Goal: Transaction & Acquisition: Obtain resource

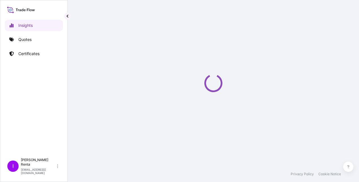
select select "2025"
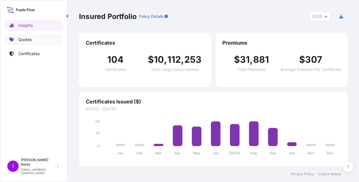
click at [32, 39] on p "Quotes" at bounding box center [24, 40] width 13 height 6
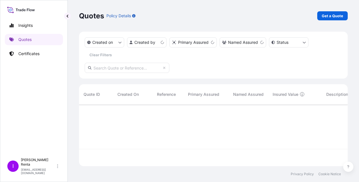
scroll to position [60, 264]
click at [333, 16] on p "Get a Quote" at bounding box center [331, 16] width 21 height 6
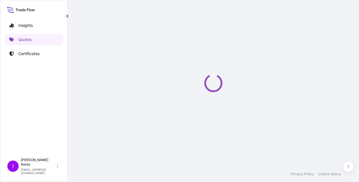
select select "Ocean Vessel"
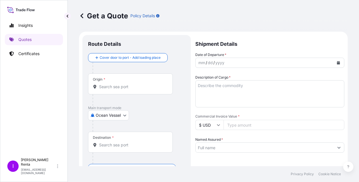
scroll to position [9, 0]
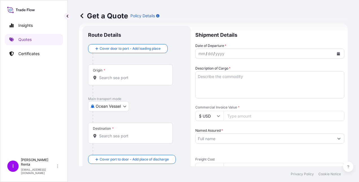
click at [112, 78] on input "Origin *" at bounding box center [132, 78] width 67 height 6
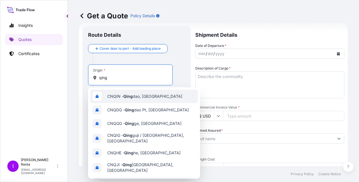
click at [143, 96] on span "CNQIN - [PERSON_NAME], [GEOGRAPHIC_DATA]" at bounding box center [144, 96] width 75 height 6
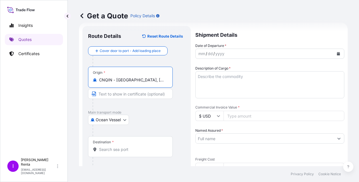
type input "CNQIN - [GEOGRAPHIC_DATA], [GEOGRAPHIC_DATA]"
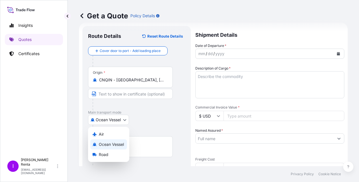
click at [111, 117] on body "10 options available. Insights Quotes Certificates I [PERSON_NAME] [EMAIL_ADDRE…" at bounding box center [179, 91] width 359 height 182
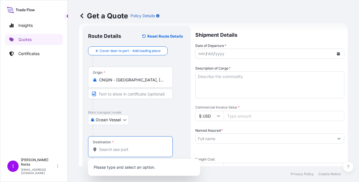
click at [116, 148] on input "Destination *" at bounding box center [132, 149] width 67 height 6
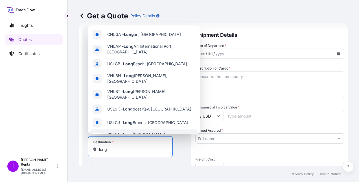
click at [129, 153] on div "Destination * long" at bounding box center [130, 146] width 85 height 21
click at [129, 152] on input "long" at bounding box center [132, 149] width 67 height 6
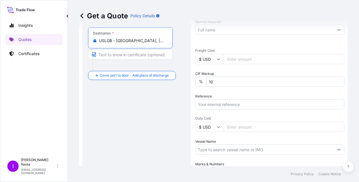
scroll to position [115, 0]
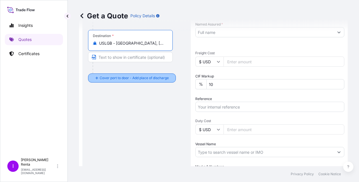
type input "USLGB - [GEOGRAPHIC_DATA], [GEOGRAPHIC_DATA]"
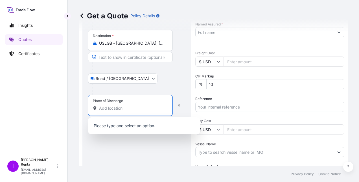
click at [103, 108] on input "Place of Discharge" at bounding box center [132, 108] width 67 height 6
type input "l"
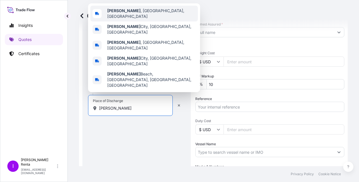
click at [136, 19] on span "[GEOGRAPHIC_DATA] , [GEOGRAPHIC_DATA], [GEOGRAPHIC_DATA]" at bounding box center [151, 13] width 88 height 11
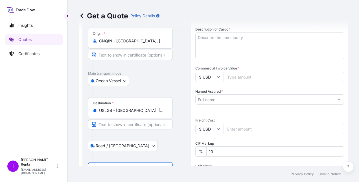
scroll to position [46, 0]
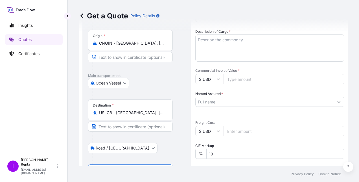
type input "[GEOGRAPHIC_DATA], [GEOGRAPHIC_DATA], [GEOGRAPHIC_DATA]"
click at [209, 43] on textarea "Description of Cargo *" at bounding box center [269, 47] width 149 height 27
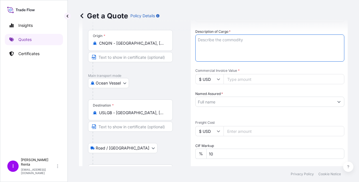
type textarea "p"
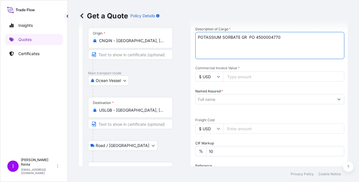
scroll to position [47, 0]
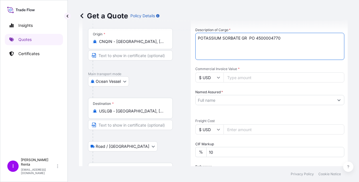
type textarea "POTASSIUM SORBATE GR PO 4500004770"
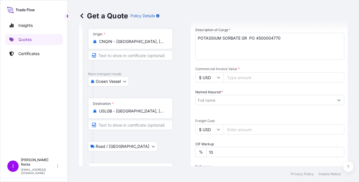
click at [230, 76] on input "Commercial Invoice Value *" at bounding box center [283, 77] width 121 height 10
type input "36958.70"
click at [221, 96] on input "Named Assured *" at bounding box center [264, 100] width 138 height 10
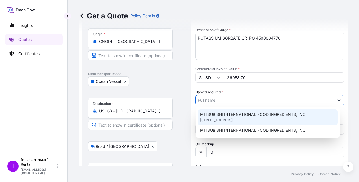
click at [213, 121] on span "[STREET_ADDRESS]" at bounding box center [216, 120] width 32 height 6
type input "MITSUBISHI INTERNATIONAL FOOD INGREDIENTS, INC."
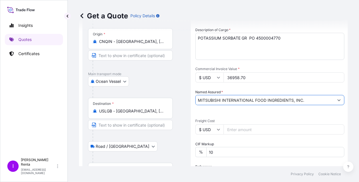
click at [228, 127] on input "Freight Cost" at bounding box center [283, 129] width 121 height 10
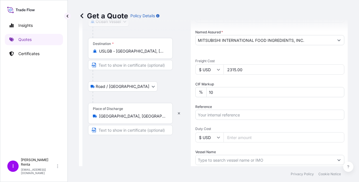
scroll to position [113, 0]
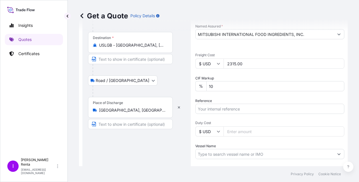
type input "2315.00"
click at [248, 109] on input "Reference" at bounding box center [269, 108] width 149 height 10
click at [214, 110] on input "PO 4500004770" at bounding box center [269, 108] width 149 height 10
type input "PO 4500004770"
click at [253, 127] on input "Duty Cost" at bounding box center [283, 131] width 121 height 10
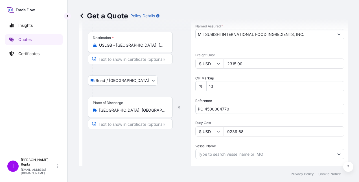
type input "9239.68"
click at [233, 154] on input "Vessel Name" at bounding box center [264, 154] width 138 height 10
type input "Y"
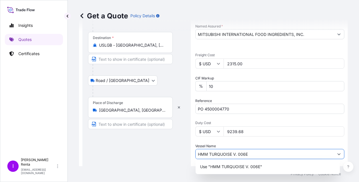
scroll to position [174, 0]
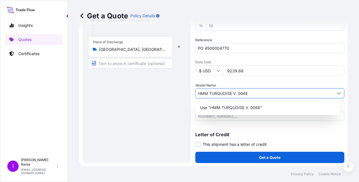
type input "HMM TURQUOISE V. 006E"
click at [232, 118] on input "Marks & Numbers" at bounding box center [269, 116] width 149 height 10
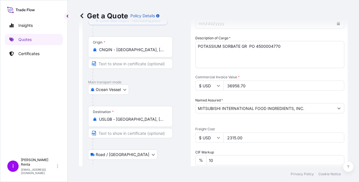
scroll to position [34, 0]
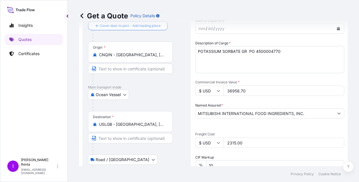
type input "840 BOXES 20 PALLETS PO 4500004770"
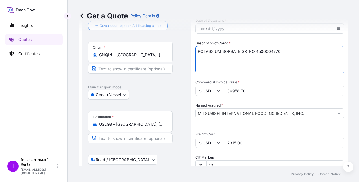
click at [293, 51] on textarea "POTASSIUM SORBATE GR PO 4500004770" at bounding box center [269, 59] width 149 height 27
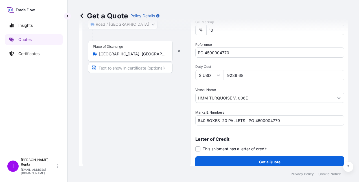
scroll to position [174, 0]
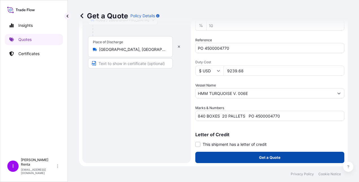
type textarea "POTASSIUM SORBATE GR PO 4500004770 MODE"
click at [280, 156] on button "Get a Quote" at bounding box center [269, 156] width 149 height 11
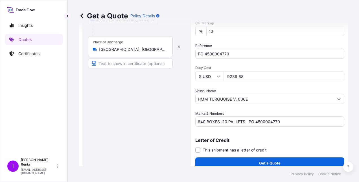
scroll to position [179, 0]
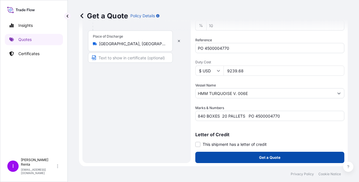
click at [279, 154] on button "Get a Quote" at bounding box center [269, 156] width 149 height 11
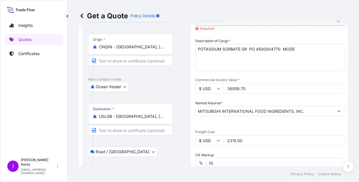
scroll to position [0, 0]
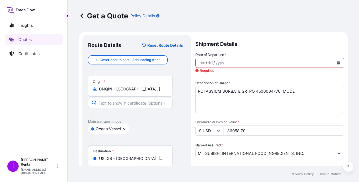
click at [198, 62] on div "mm" at bounding box center [202, 62] width 8 height 7
click at [337, 62] on icon "Calendar" at bounding box center [338, 62] width 3 height 3
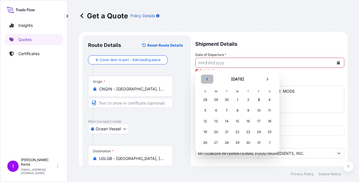
click at [206, 79] on icon "Previous" at bounding box center [207, 79] width 2 height 3
click at [239, 131] on div "24" at bounding box center [237, 132] width 10 height 10
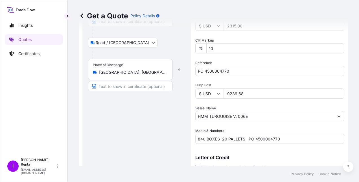
scroll to position [174, 0]
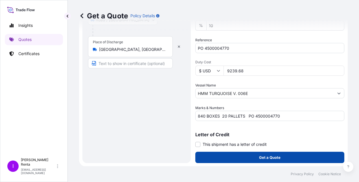
click at [276, 153] on button "Get a Quote" at bounding box center [269, 156] width 149 height 11
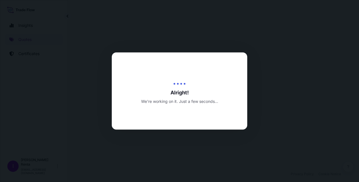
select select "Ocean Vessel"
select select "Road / [GEOGRAPHIC_DATA]"
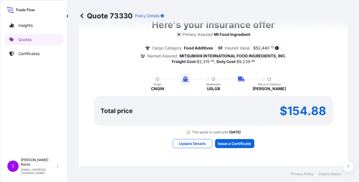
scroll to position [495, 0]
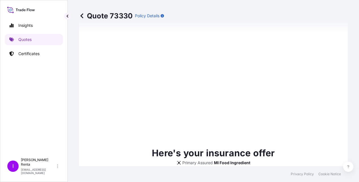
type input "[DATE]"
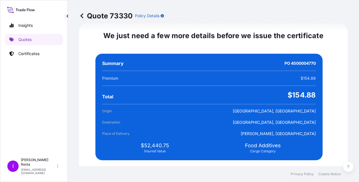
scroll to position [1167, 0]
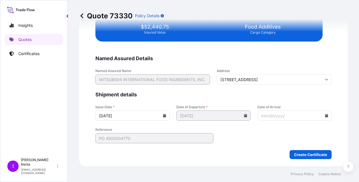
click at [324, 114] on icon at bounding box center [325, 115] width 3 height 3
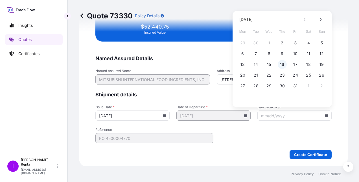
click at [280, 64] on button "16" at bounding box center [281, 64] width 9 height 9
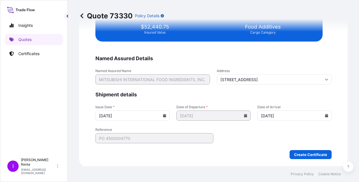
type input "[DATE]"
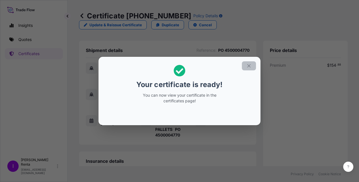
click at [247, 67] on icon "button" at bounding box center [248, 65] width 5 height 5
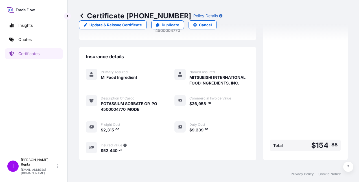
scroll to position [148, 0]
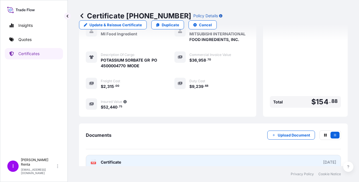
click at [120, 159] on span "Certificate" at bounding box center [111, 162] width 20 height 6
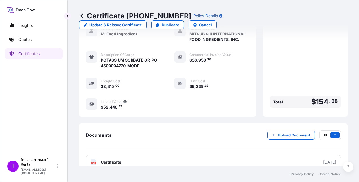
click at [187, 130] on div "Documents Upload Document" at bounding box center [213, 139] width 255 height 19
click at [25, 39] on p "Quotes" at bounding box center [24, 40] width 13 height 6
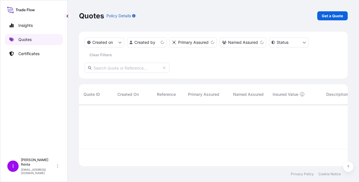
scroll to position [60, 264]
click at [324, 16] on p "Get a Quote" at bounding box center [331, 16] width 21 height 6
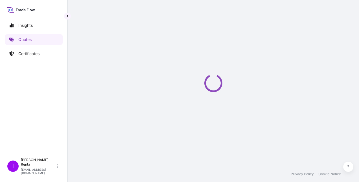
scroll to position [9, 0]
select select "Ocean Vessel"
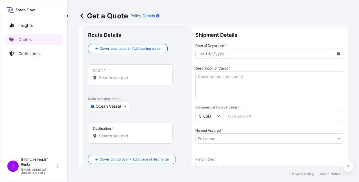
click at [334, 51] on button "Calendar" at bounding box center [337, 53] width 9 height 9
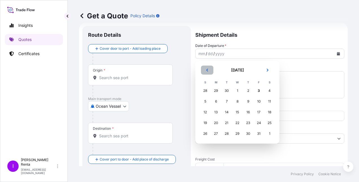
click at [205, 69] on icon "Previous" at bounding box center [206, 69] width 3 height 3
click at [215, 131] on div "29" at bounding box center [216, 133] width 10 height 10
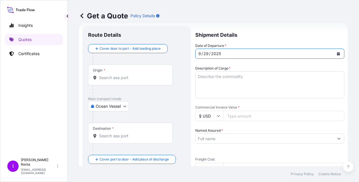
click at [105, 75] on input "Origin *" at bounding box center [132, 78] width 67 height 6
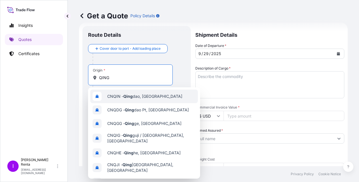
click at [117, 96] on span "CNQIN - [PERSON_NAME], [GEOGRAPHIC_DATA]" at bounding box center [144, 96] width 75 height 6
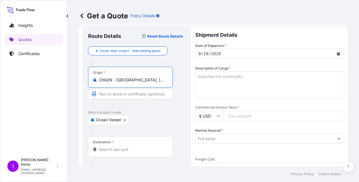
type input "CNQIN - [GEOGRAPHIC_DATA], [GEOGRAPHIC_DATA]"
click at [100, 144] on div "Destination *" at bounding box center [130, 146] width 85 height 21
click at [100, 146] on input "Destination *" at bounding box center [132, 149] width 67 height 6
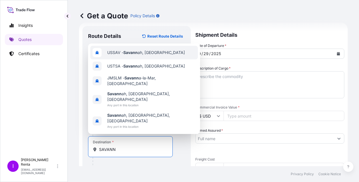
click at [123, 55] on span "USSAV - Savann ah, [GEOGRAPHIC_DATA]" at bounding box center [146, 53] width 78 height 6
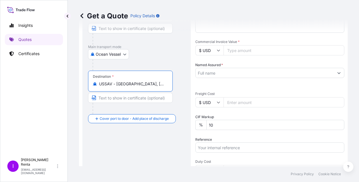
scroll to position [108, 0]
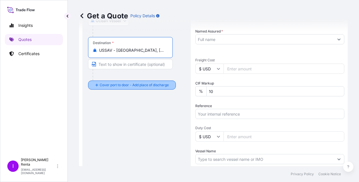
type input "USSAV - [GEOGRAPHIC_DATA], [GEOGRAPHIC_DATA]"
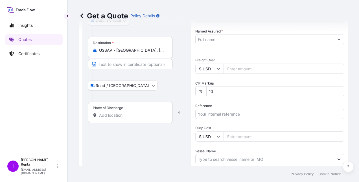
click at [118, 118] on div "Place of Discharge" at bounding box center [130, 112] width 85 height 21
click at [118, 118] on input "Place of Discharge" at bounding box center [132, 115] width 67 height 6
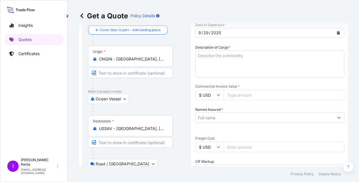
scroll to position [0, 0]
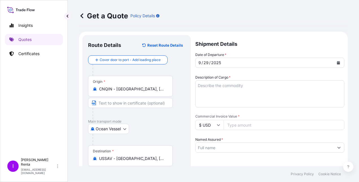
type input "[PERSON_NAME] GA"
click at [213, 85] on textarea "Description of Cargo *" at bounding box center [269, 93] width 149 height 27
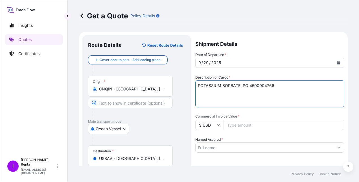
type textarea "POTASSIUM SORBATE PO 4500004766"
click at [235, 124] on input "Commercial Invoice Value *" at bounding box center [283, 125] width 121 height 10
type input "36958.70"
click at [282, 143] on input "Named Assured *" at bounding box center [264, 147] width 138 height 10
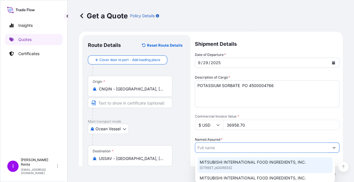
click at [225, 162] on span "MITSUBISHI INTERNATIONAL FOOD INGREDIENTS, INC." at bounding box center [253, 162] width 106 height 6
type input "MITSUBISHI INTERNATIONAL FOOD INGREDIENTS, INC."
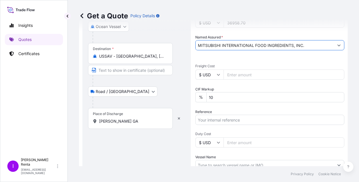
scroll to position [101, 0]
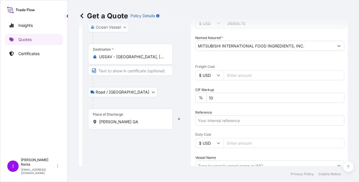
click at [237, 75] on input "Freight Cost" at bounding box center [283, 75] width 121 height 10
type input "3180.00"
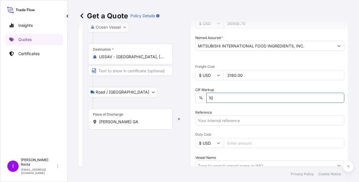
click at [206, 119] on input "Reference" at bounding box center [269, 120] width 149 height 10
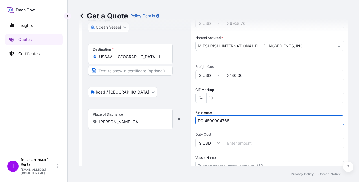
type input "PO 4500004766"
click at [232, 143] on input "Duty Cost" at bounding box center [283, 143] width 121 height 10
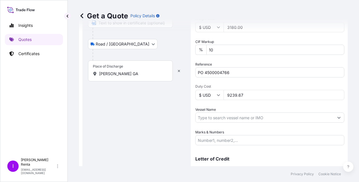
scroll to position [152, 0]
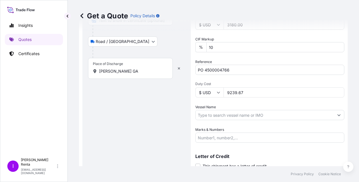
type input "9239.67"
click at [222, 114] on input "Vessel Name" at bounding box center [264, 115] width 138 height 10
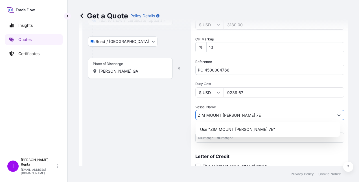
type input "ZIM MOUNT [PERSON_NAME] 7E"
click at [134, 118] on div "Route Details Reset Route Details Cover door to port - Add loading place Place …" at bounding box center [136, 34] width 97 height 290
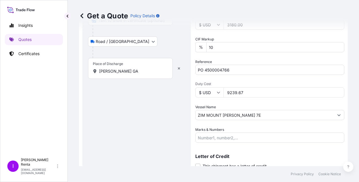
click at [231, 138] on input "Marks & Numbers" at bounding box center [269, 137] width 149 height 10
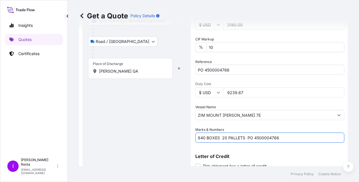
type input "840 BOXES 20 PALLETS PO 4500004766"
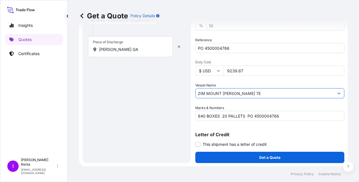
click at [198, 93] on input "ZIM MOUNT [PERSON_NAME] 7E" at bounding box center [264, 93] width 138 height 10
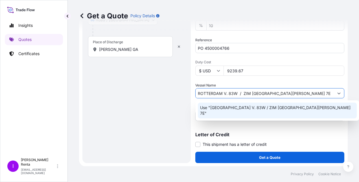
type input "ROTTERDAM V. 83W / ZIM [GEOGRAPHIC_DATA][PERSON_NAME] 7E"
click at [127, 91] on div "Route Details Reset Route Details Cover door to port - Add loading place Place …" at bounding box center [136, 12] width 97 height 290
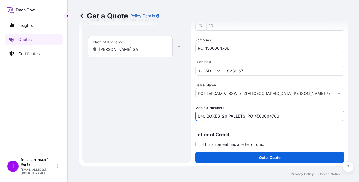
click at [263, 116] on input "840 BOXES 20 PALLETS PO 4500004766" at bounding box center [269, 116] width 149 height 10
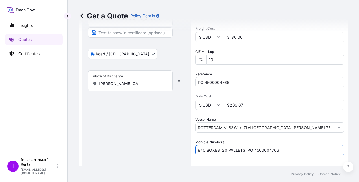
scroll to position [138, 0]
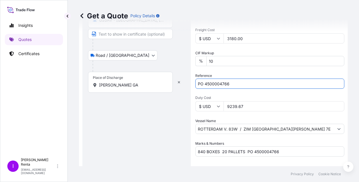
click at [215, 83] on input "PO 4500004766" at bounding box center [269, 83] width 149 height 10
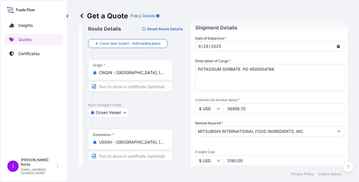
scroll to position [16, 0]
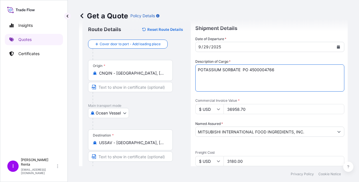
click at [295, 73] on textarea "POTASSIUM SORBATE PO 4500004766" at bounding box center [269, 77] width 149 height 27
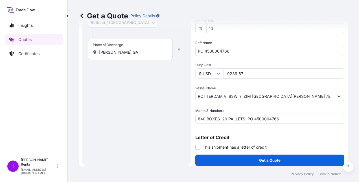
scroll to position [174, 0]
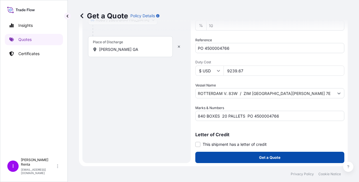
type textarea "POTASSIUM SORBATE PO 4500004766 MODE"
click at [288, 156] on button "Get a Quote" at bounding box center [269, 156] width 149 height 11
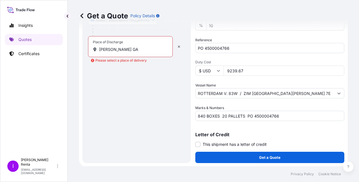
click at [134, 45] on div "Place of Discharge [PERSON_NAME] GA" at bounding box center [130, 46] width 85 height 21
click at [134, 47] on input "[PERSON_NAME] GA" at bounding box center [132, 50] width 67 height 6
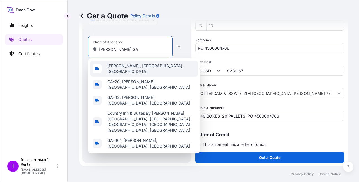
click at [131, 68] on span "[PERSON_NAME], [GEOGRAPHIC_DATA], [GEOGRAPHIC_DATA]" at bounding box center [151, 68] width 88 height 11
type input "[PERSON_NAME], [GEOGRAPHIC_DATA], [GEOGRAPHIC_DATA]"
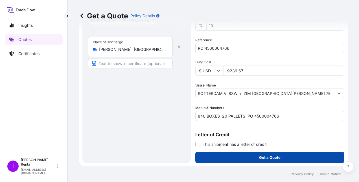
click at [271, 154] on p "Get a Quote" at bounding box center [269, 157] width 21 height 6
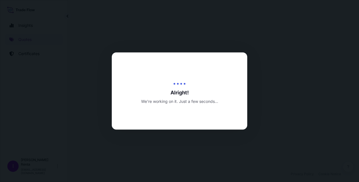
select select "Ocean Vessel"
select select "Road / [GEOGRAPHIC_DATA]"
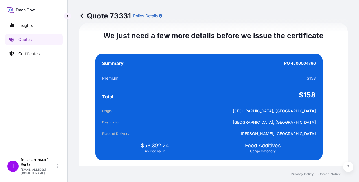
scroll to position [1167, 0]
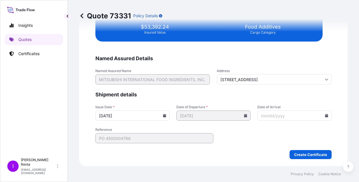
click at [324, 114] on icon at bounding box center [325, 115] width 3 height 3
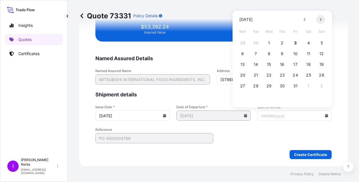
click at [320, 18] on icon at bounding box center [321, 19] width 2 height 3
click at [307, 44] on button "1" at bounding box center [308, 42] width 9 height 9
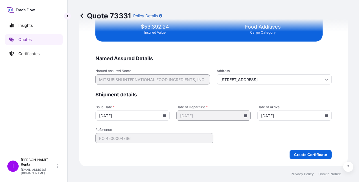
type input "[DATE]"
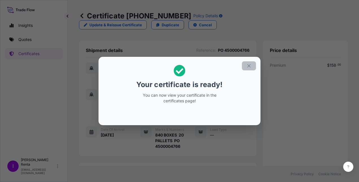
click at [247, 64] on icon "button" at bounding box center [248, 65] width 3 height 3
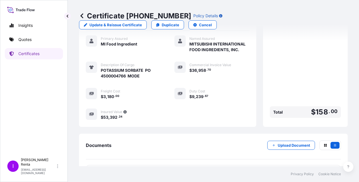
scroll to position [153, 0]
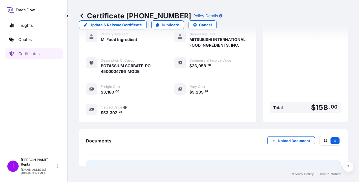
click at [125, 160] on link "PDF Certificate [DATE]" at bounding box center [213, 167] width 255 height 15
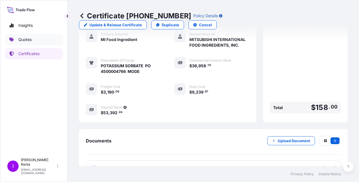
click at [20, 37] on p "Quotes" at bounding box center [24, 40] width 13 height 6
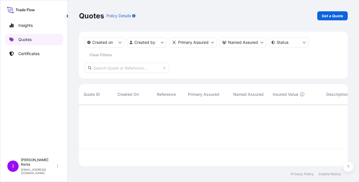
scroll to position [77, 264]
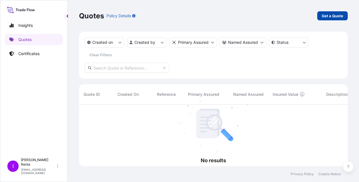
click at [335, 14] on p "Get a Quote" at bounding box center [331, 16] width 21 height 6
select select "Ocean Vessel"
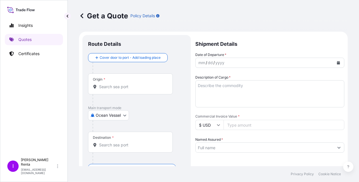
scroll to position [9, 0]
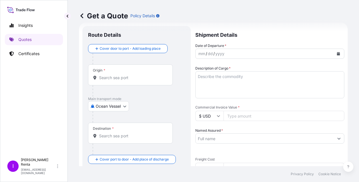
click at [108, 78] on input "Origin *" at bounding box center [132, 78] width 67 height 6
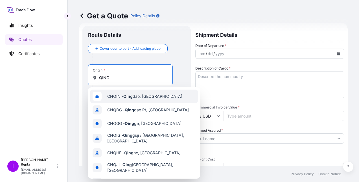
click at [117, 97] on span "CNQIN - [PERSON_NAME], [GEOGRAPHIC_DATA]" at bounding box center [144, 96] width 75 height 6
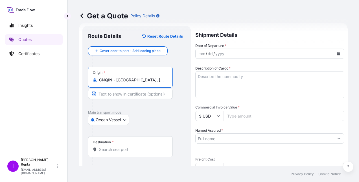
type input "CNQIN - [GEOGRAPHIC_DATA], [GEOGRAPHIC_DATA]"
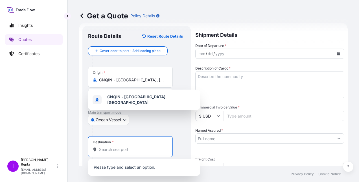
click at [109, 148] on input "Destination *" at bounding box center [132, 149] width 67 height 6
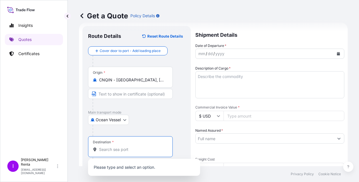
click at [119, 148] on input "Destination *" at bounding box center [132, 149] width 67 height 6
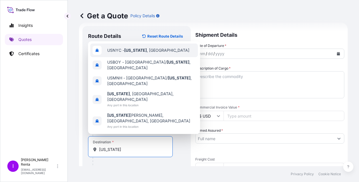
click at [121, 53] on span "USNYC - [US_STATE] , [GEOGRAPHIC_DATA]" at bounding box center [148, 50] width 82 height 6
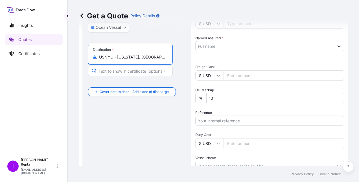
scroll to position [102, 0]
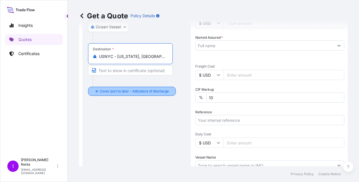
type input "USNYC - [US_STATE], [GEOGRAPHIC_DATA]"
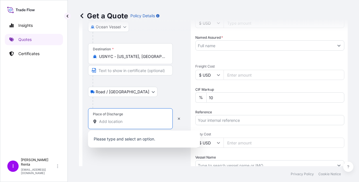
click at [117, 120] on input "Place of Discharge" at bounding box center [132, 121] width 67 height 6
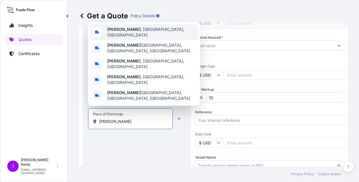
click at [121, 32] on b "[PERSON_NAME]" at bounding box center [123, 29] width 33 height 5
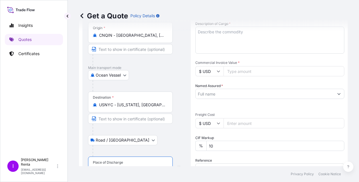
scroll to position [0, 0]
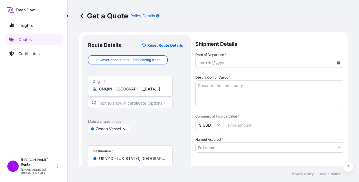
type input "[PERSON_NAME], [GEOGRAPHIC_DATA], [GEOGRAPHIC_DATA]"
click at [205, 63] on div "mm" at bounding box center [202, 62] width 8 height 7
click at [335, 61] on button "Calendar" at bounding box center [337, 62] width 9 height 9
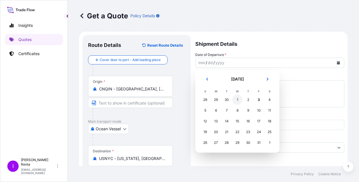
click at [235, 98] on div "1" at bounding box center [237, 99] width 10 height 10
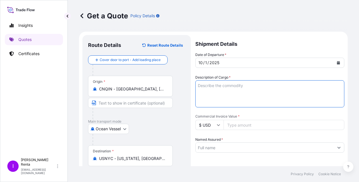
click at [219, 94] on textarea "Description of Cargo *" at bounding box center [269, 93] width 149 height 27
drag, startPoint x: 262, startPoint y: 81, endPoint x: 229, endPoint y: 90, distance: 33.2
click at [229, 90] on textarea "PO 470000" at bounding box center [269, 93] width 149 height 27
type textarea "PO 4700003053 POTASSIUM SORBATE MODE"
click at [232, 122] on input "Commercial Invoice Value *" at bounding box center [283, 125] width 121 height 10
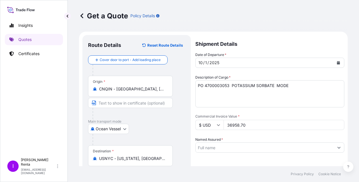
type input "36958.70"
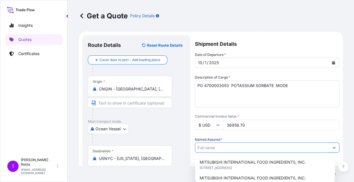
click at [221, 148] on input "Named Assured *" at bounding box center [262, 147] width 134 height 10
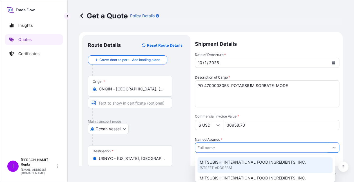
click at [215, 162] on span "MITSUBISHI INTERNATIONAL FOOD INGREDIENTS, INC." at bounding box center [253, 162] width 106 height 6
type input "MITSUBISHI INTERNATIONAL FOOD INGREDIENTS, INC."
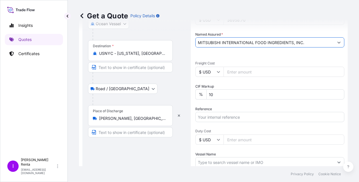
scroll to position [113, 0]
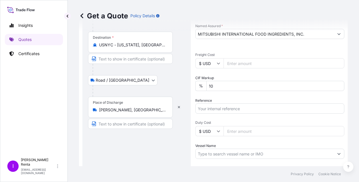
click at [236, 62] on input "Freight Cost" at bounding box center [283, 63] width 121 height 10
type input "1605.00"
click at [226, 108] on input "Reference" at bounding box center [269, 108] width 149 height 10
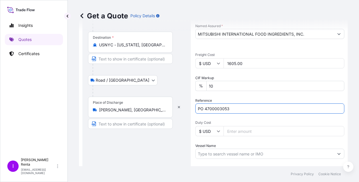
type input "PO 4700003053"
click at [239, 129] on input "Duty Cost" at bounding box center [283, 131] width 121 height 10
type input "9239.67"
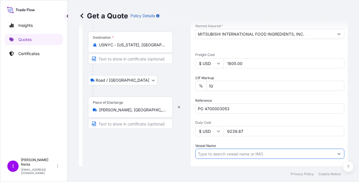
click at [220, 153] on input "Vessel Name" at bounding box center [264, 153] width 138 height 10
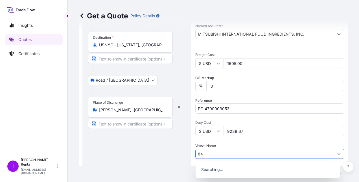
type input "8"
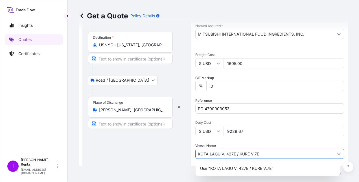
type input "KOTA LAGU V. 427E / KURE V.7E"
click at [153, 149] on div "Route Details Reset Route Details Cover door to port - Add loading place Place …" at bounding box center [136, 72] width 97 height 290
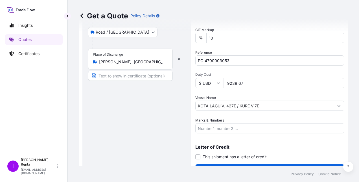
scroll to position [174, 0]
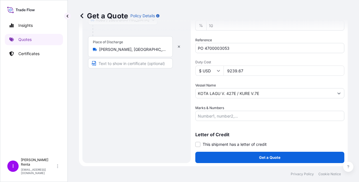
click at [209, 116] on input "Marks & Numbers" at bounding box center [269, 116] width 149 height 10
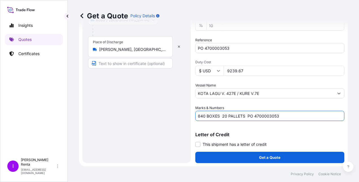
click at [263, 116] on input "840 BOXES 20 PALLETS PO 4700003053" at bounding box center [269, 116] width 149 height 10
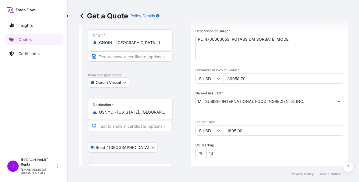
scroll to position [44, 0]
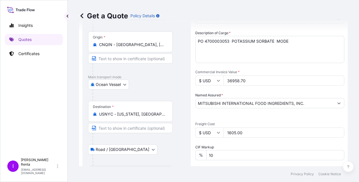
type input "840 BOXES 20 PALLETS PO 4700003053"
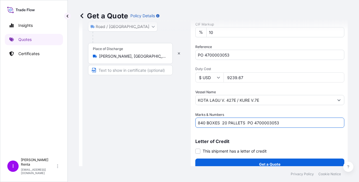
scroll to position [174, 0]
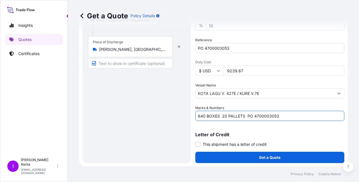
click at [263, 115] on input "840 BOXES 20 PALLETS PO 4700003053" at bounding box center [269, 116] width 149 height 10
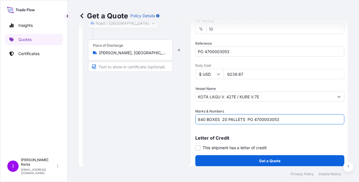
scroll to position [173, 0]
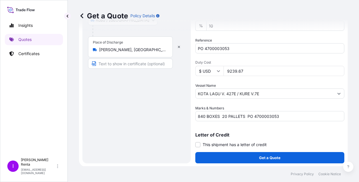
click at [356, 91] on div "Get a Quote Policy Details Route Details Reset Route Details Cover door to port…" at bounding box center [213, 83] width 291 height 166
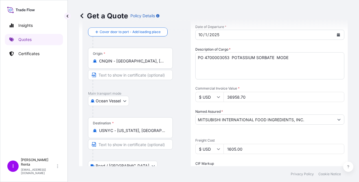
scroll to position [174, 0]
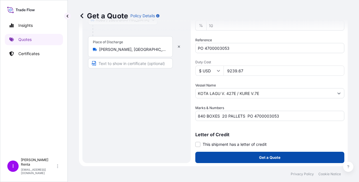
click at [255, 157] on button "Get a Quote" at bounding box center [269, 156] width 149 height 11
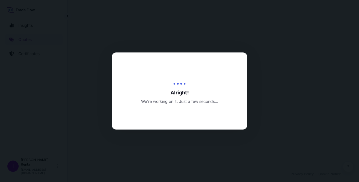
select select "Ocean Vessel"
select select "Road / [GEOGRAPHIC_DATA]"
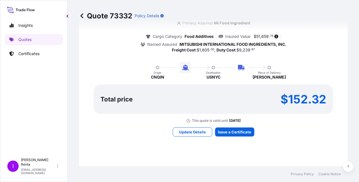
scroll to position [514, 0]
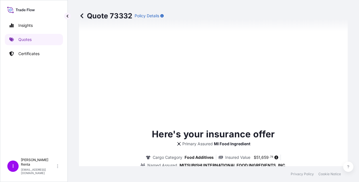
type input "[DATE]"
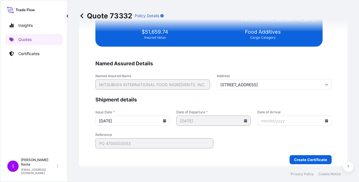
scroll to position [1167, 0]
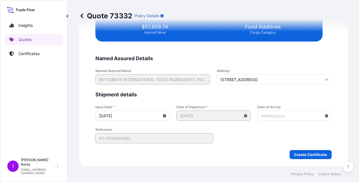
click at [288, 113] on input "Date of Arrival" at bounding box center [294, 115] width 74 height 10
click at [324, 114] on icon at bounding box center [325, 115] width 3 height 3
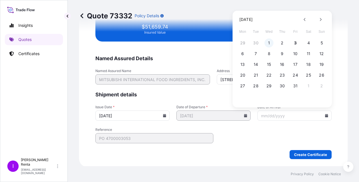
click at [269, 43] on button "1" at bounding box center [268, 42] width 9 height 9
type input "[DATE]"
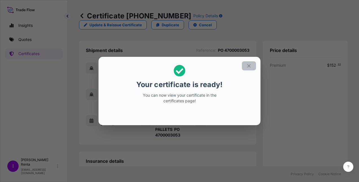
click at [247, 66] on icon "button" at bounding box center [248, 65] width 5 height 5
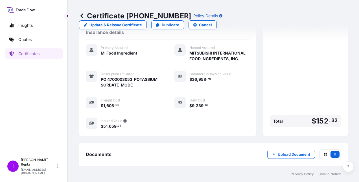
scroll to position [148, 0]
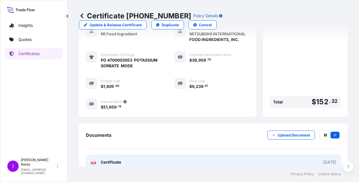
click at [108, 159] on span "Certificate" at bounding box center [111, 162] width 20 height 6
